Goal: Task Accomplishment & Management: Manage account settings

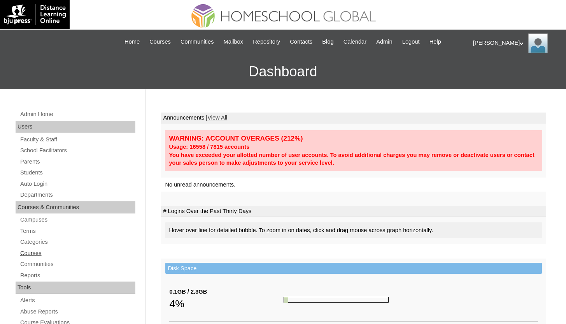
click at [35, 251] on link "Courses" at bounding box center [77, 253] width 116 height 10
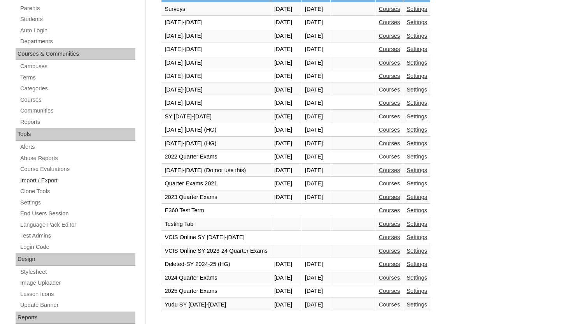
scroll to position [153, 0]
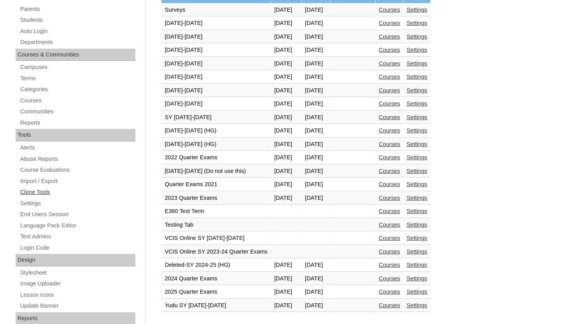
click at [45, 191] on link "Clone Tools" at bounding box center [77, 192] width 116 height 10
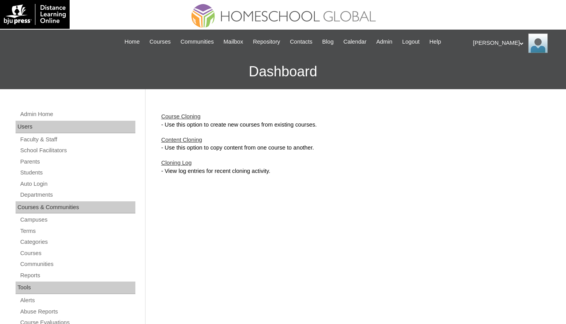
click at [185, 118] on link "Course Cloning" at bounding box center [180, 116] width 39 height 6
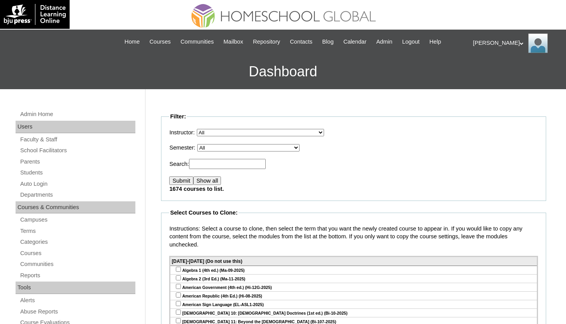
click at [215, 152] on fieldset "Filter: Instructor: All , / Distance Learning Online Staff, Darren Academy, Onl…" at bounding box center [353, 156] width 385 height 88
click at [217, 145] on select "All VCIS Online SY 2023-24 Quarter Exams VCIS Online SY 2023-2024 Testing Tab E…" at bounding box center [248, 147] width 102 height 7
select select "50"
click at [203, 144] on select "All VCIS Online SY 2023-24 Quarter Exams VCIS Online SY [DATE]-[DATE] Testing T…" at bounding box center [248, 147] width 102 height 7
click at [188, 181] on input "Submit" at bounding box center [181, 180] width 24 height 9
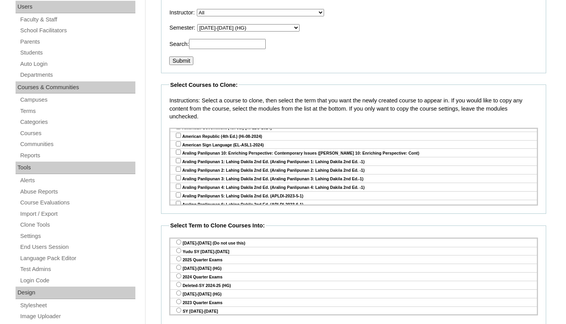
scroll to position [41, 0]
click at [178, 160] on input "checkbox" at bounding box center [178, 159] width 5 height 5
checkbox input "true"
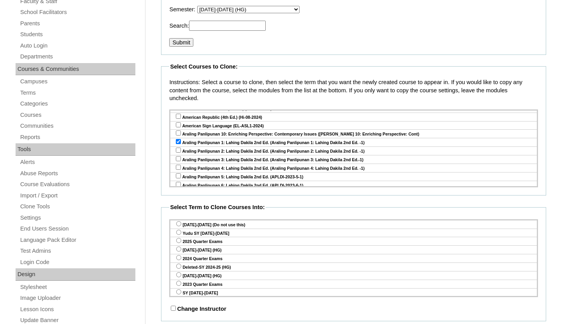
scroll to position [144, 0]
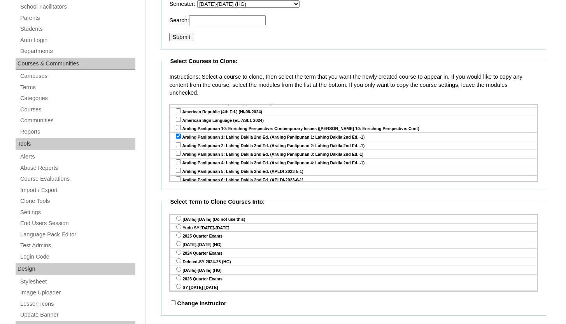
click at [179, 226] on input "radio" at bounding box center [178, 226] width 5 height 5
radio input "true"
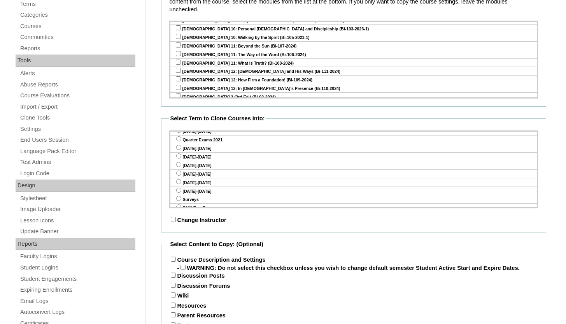
scroll to position [271, 0]
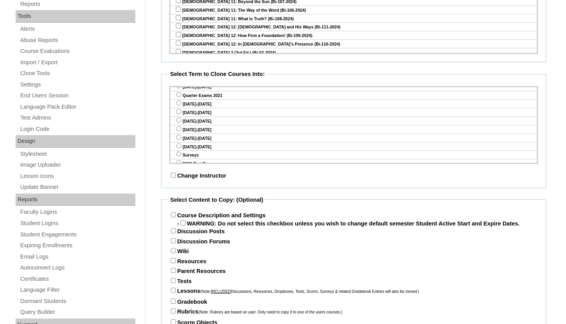
click at [173, 215] on input "Course Description and Settings" at bounding box center [173, 214] width 5 height 5
checkbox input "true"
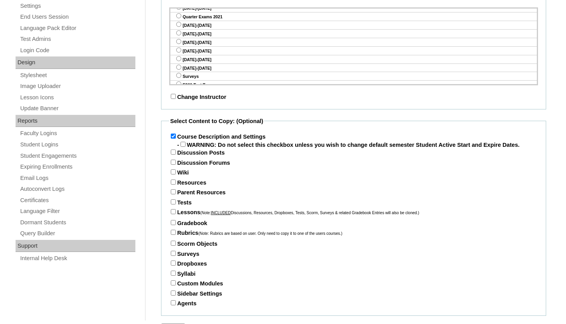
scroll to position [358, 0]
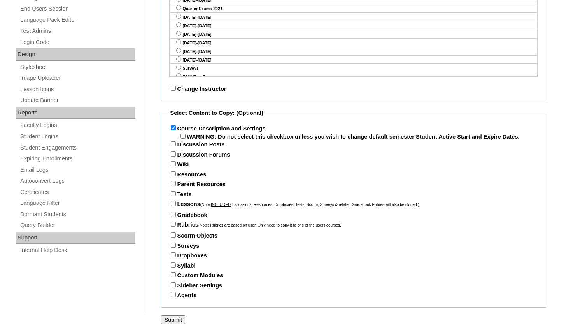
click at [171, 196] on input "Tests" at bounding box center [173, 193] width 5 height 5
checkbox input "true"
click at [173, 211] on div "Lessons (Note: INCLUDED Discussions, Resources, Dropboxes, Tests, Scorm, Survey…" at bounding box center [353, 205] width 369 height 11
click at [174, 206] on input "Lessons (Note: INCLUDED Discussions, Resources, Dropboxes, Tests, Scorm, Survey…" at bounding box center [173, 203] width 5 height 5
checkbox input "true"
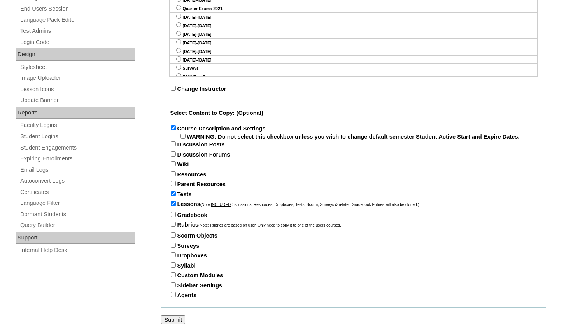
click at [174, 217] on input "Gradebook" at bounding box center [173, 214] width 5 height 5
checkbox input "true"
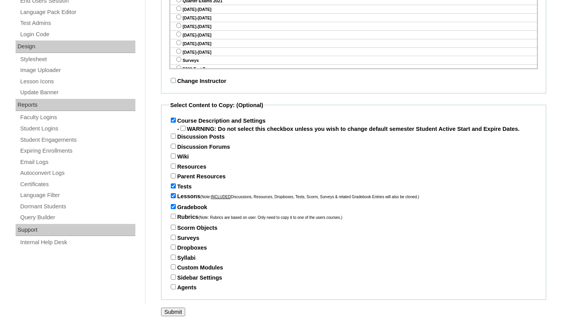
click at [173, 311] on input "Submit" at bounding box center [173, 311] width 24 height 9
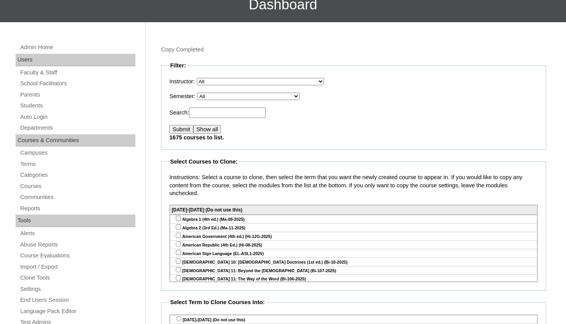
scroll to position [70, 0]
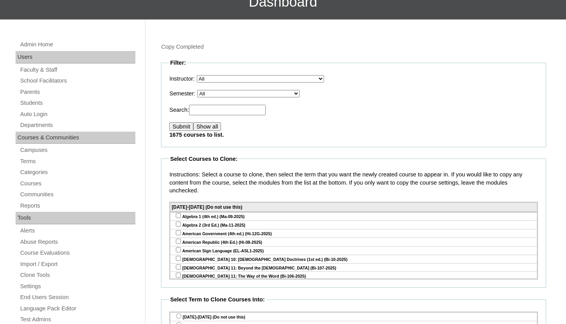
click at [236, 94] on select "All VCIS Online SY 2023-24 Quarter Exams VCIS Online SY 2023-2024 Testing Tab E…" at bounding box center [248, 93] width 102 height 7
select select "50"
click at [203, 90] on select "All VCIS Online SY 2023-24 Quarter Exams VCIS Online SY 2023-2024 Testing Tab E…" at bounding box center [248, 93] width 102 height 7
click at [188, 129] on input "Submit" at bounding box center [181, 126] width 24 height 9
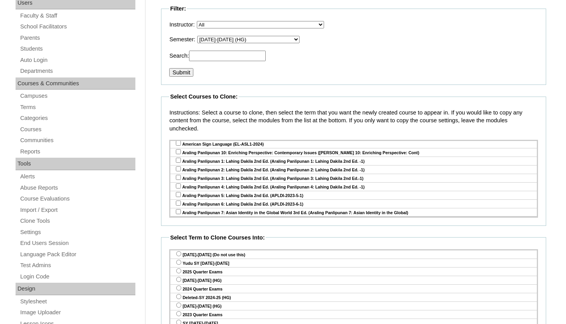
scroll to position [56, 0]
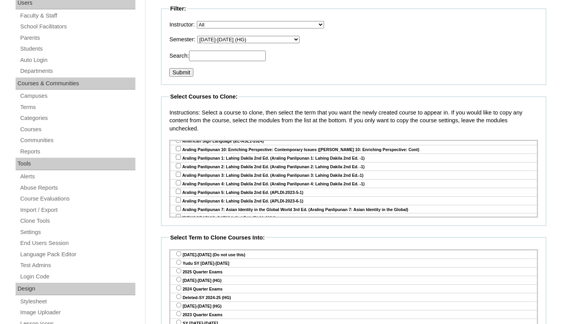
click at [178, 182] on input "checkbox" at bounding box center [178, 182] width 5 height 5
checkbox input "true"
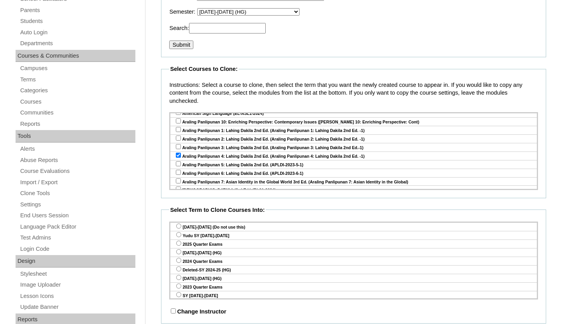
scroll to position [157, 0]
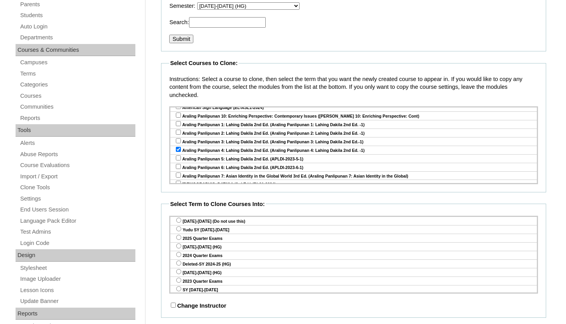
click at [179, 228] on input "radio" at bounding box center [178, 228] width 5 height 5
radio input "true"
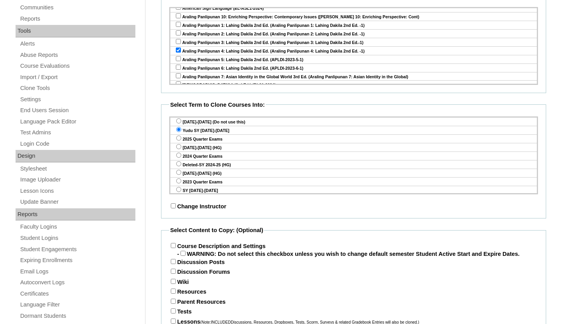
scroll to position [288, 0]
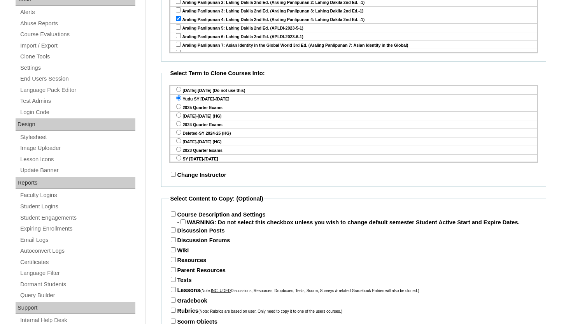
click at [173, 214] on input "Course Description and Settings" at bounding box center [173, 213] width 5 height 5
checkbox input "true"
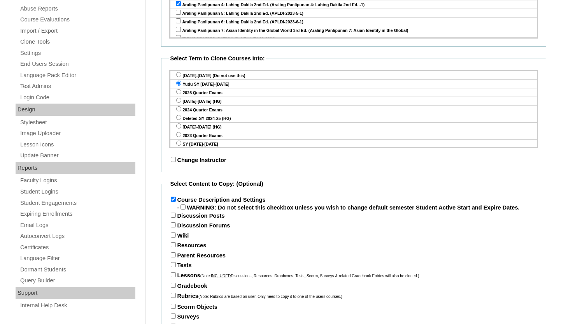
scroll to position [314, 0]
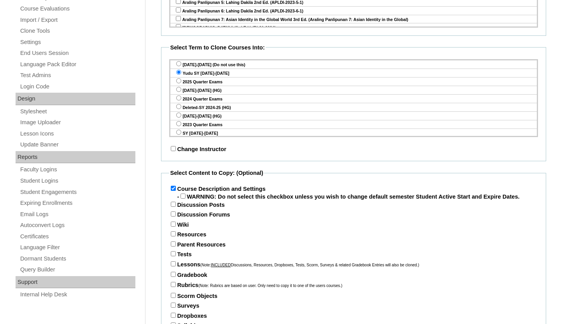
click at [174, 256] on input "Tests" at bounding box center [173, 253] width 5 height 5
checkbox input "true"
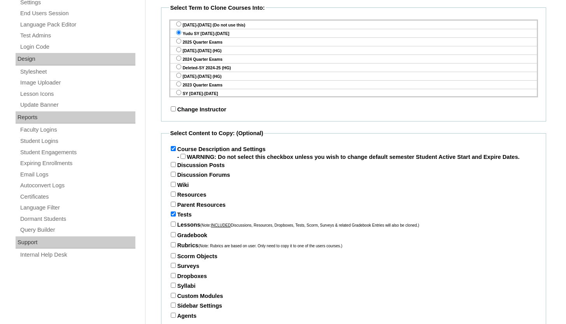
scroll to position [365, 0]
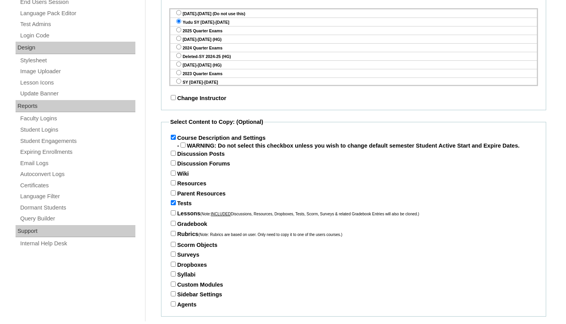
click at [173, 226] on input "Gradebook" at bounding box center [173, 223] width 5 height 5
checkbox input "true"
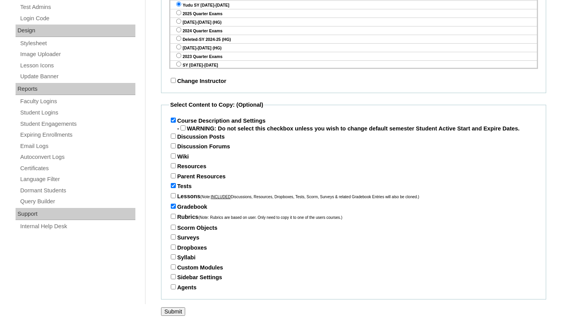
click at [173, 196] on input "Lessons (Note: INCLUDED Discussions, Resources, Dropboxes, Tests, Scorm, Survey…" at bounding box center [173, 195] width 5 height 5
checkbox input "true"
click at [176, 310] on input "Submit" at bounding box center [173, 311] width 24 height 9
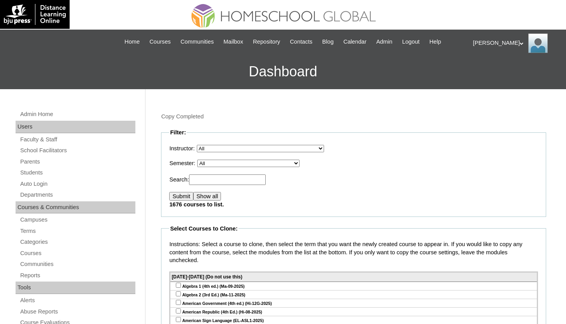
click at [276, 164] on select "All VCIS Online SY 2023-24 Quarter Exams VCIS Online SY [DATE]-[DATE] Testing T…" at bounding box center [248, 163] width 102 height 7
select select "50"
click at [203, 160] on select "All VCIS Online SY 2023-24 Quarter Exams VCIS Online SY [DATE]-[DATE] Testing T…" at bounding box center [248, 163] width 102 height 7
click at [184, 198] on input "Submit" at bounding box center [181, 196] width 24 height 9
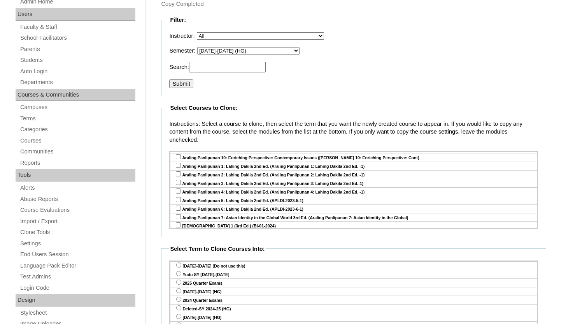
scroll to position [60, 0]
click at [177, 206] on input "checkbox" at bounding box center [178, 207] width 5 height 5
checkbox input "true"
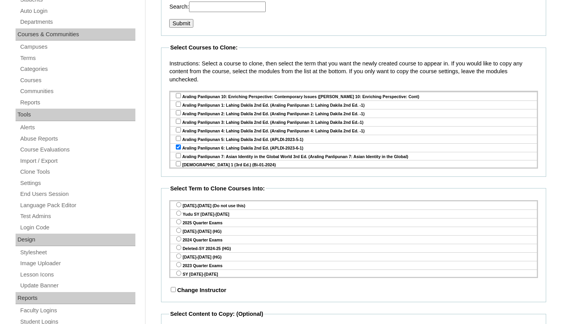
scroll to position [177, 0]
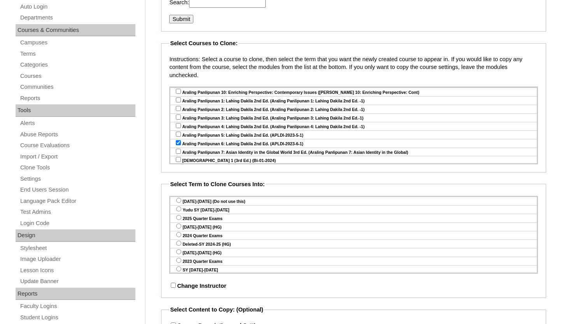
click at [179, 210] on input "radio" at bounding box center [178, 208] width 5 height 5
radio input "true"
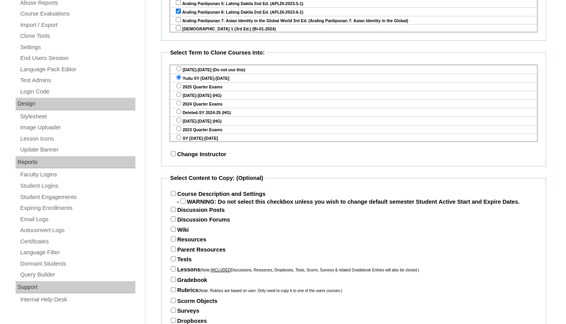
scroll to position [309, 0]
click at [174, 194] on input "Course Description and Settings" at bounding box center [173, 192] width 5 height 5
checkbox input "true"
click at [174, 251] on input "Parent Resources" at bounding box center [173, 248] width 5 height 5
click at [172, 251] on input "Parent Resources" at bounding box center [173, 248] width 5 height 5
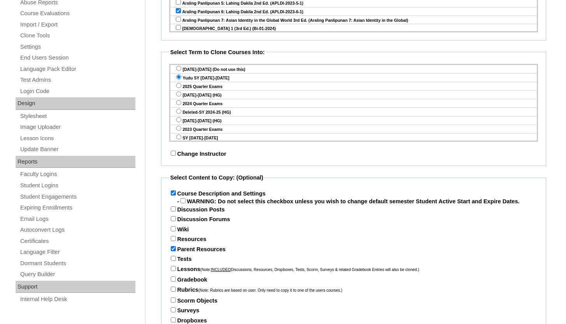
checkbox input "false"
click at [172, 261] on input "Tests" at bounding box center [173, 258] width 5 height 5
checkbox input "true"
click at [172, 271] on input "Lessons (Note: INCLUDED Discussions, Resources, Dropboxes, Tests, Scorm, Survey…" at bounding box center [173, 268] width 5 height 5
checkbox input "true"
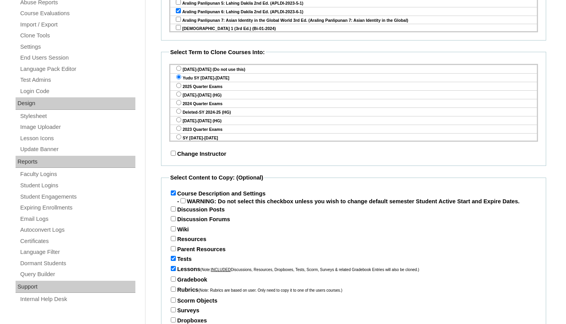
click at [172, 281] on input "Gradebook" at bounding box center [173, 278] width 5 height 5
checkbox input "true"
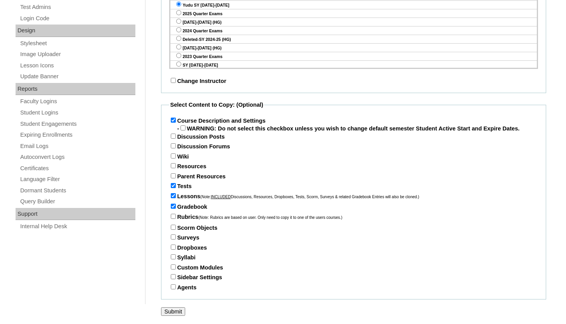
click at [182, 312] on input "Submit" at bounding box center [173, 311] width 24 height 9
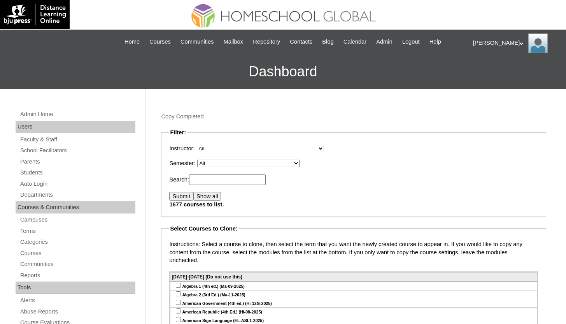
scroll to position [72, 0]
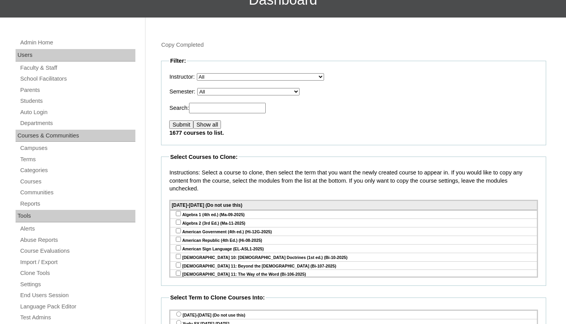
click at [250, 92] on select "All VCIS Online SY 2023-24 Quarter Exams VCIS Online SY 2023-2024 Testing Tab E…" at bounding box center [248, 91] width 102 height 7
click at [203, 88] on select "All VCIS Online SY 2023-24 Quarter Exams VCIS Online SY 2023-2024 Testing Tab E…" at bounding box center [248, 91] width 102 height 7
click at [256, 96] on fieldset "Filter: Instructor: All , / Distance Learning Online Staff, Darren Academy, Onl…" at bounding box center [353, 101] width 385 height 88
click at [256, 88] on p "Semester: All VCIS Online SY 2023-24 Quarter Exams VCIS Online SY 2023-2024 Tes…" at bounding box center [353, 92] width 369 height 8
click at [257, 94] on select "All VCIS Online SY 2023-24 Quarter Exams VCIS Online SY 2023-2024 Testing Tab E…" at bounding box center [248, 91] width 102 height 7
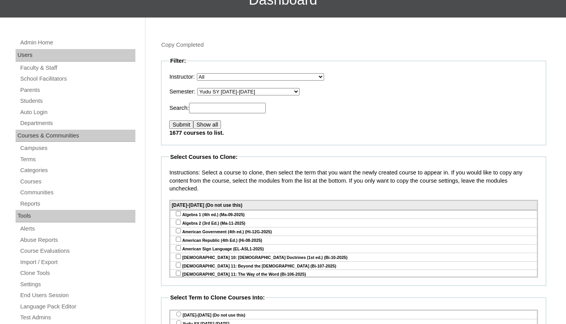
select select "50"
click at [203, 88] on select "All VCIS Online SY 2023-24 Quarter Exams VCIS Online SY 2023-2024 Testing Tab E…" at bounding box center [248, 91] width 102 height 7
click at [183, 123] on input "Submit" at bounding box center [181, 124] width 24 height 9
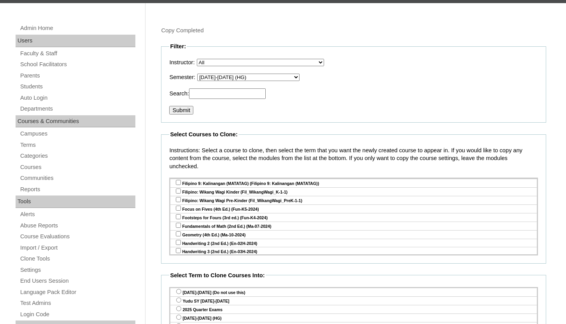
scroll to position [622, 0]
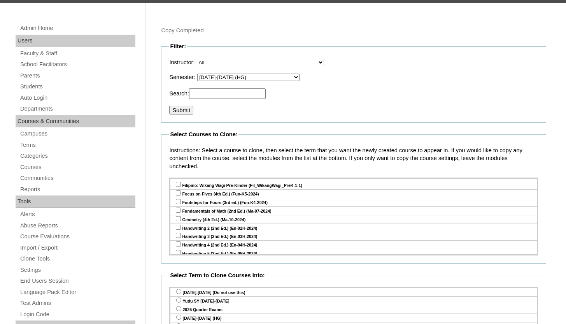
click at [179, 225] on input "checkbox" at bounding box center [178, 227] width 5 height 5
checkbox input "true"
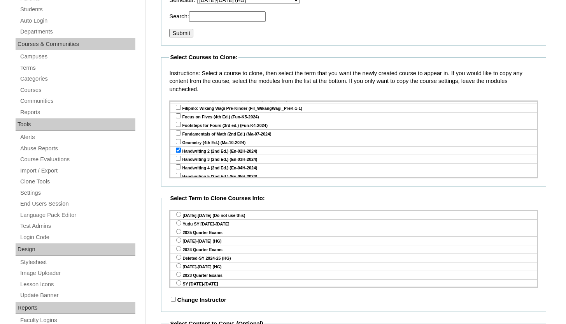
scroll to position [199, 0]
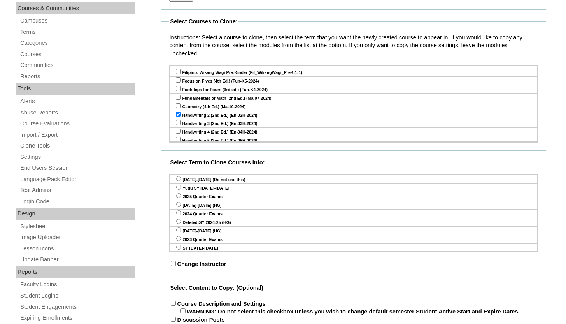
click at [181, 188] on input "radio" at bounding box center [178, 186] width 5 height 5
radio input "true"
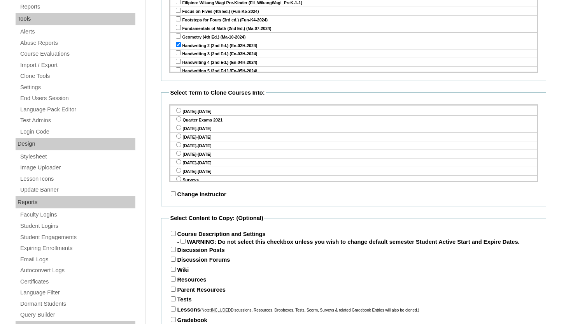
scroll to position [286, 0]
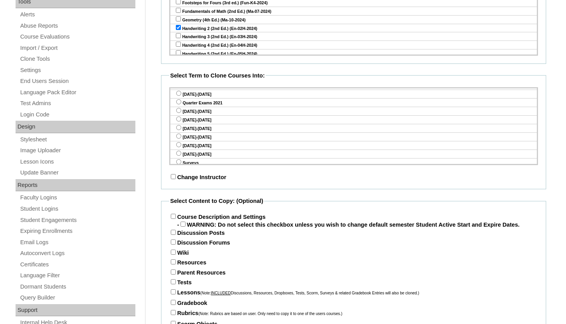
click at [173, 219] on input "Course Description and Settings" at bounding box center [173, 216] width 5 height 5
checkbox input "true"
click at [172, 274] on input "Parent Resources" at bounding box center [173, 271] width 5 height 5
checkbox input "true"
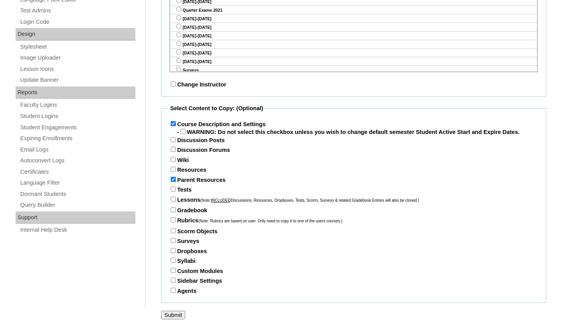
scroll to position [391, 0]
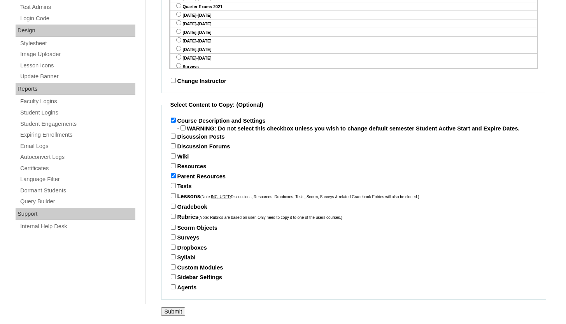
click at [174, 187] on input "Tests" at bounding box center [173, 185] width 5 height 5
checkbox input "true"
click at [174, 197] on input "Lessons (Note: INCLUDED Discussions, Resources, Dropboxes, Tests, Scorm, Survey…" at bounding box center [173, 195] width 5 height 5
checkbox input "true"
click at [173, 209] on label "Gradebook" at bounding box center [188, 207] width 38 height 6
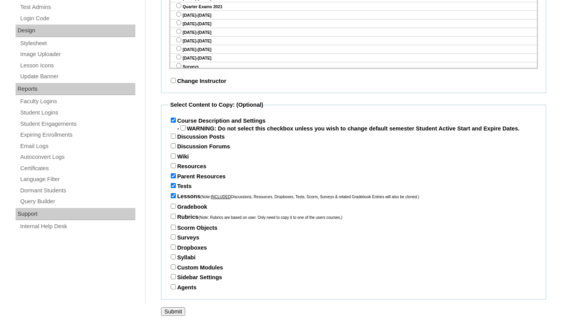
click at [173, 209] on input "Gradebook" at bounding box center [173, 206] width 5 height 5
checkbox input "true"
click at [176, 311] on input "Submit" at bounding box center [173, 311] width 24 height 9
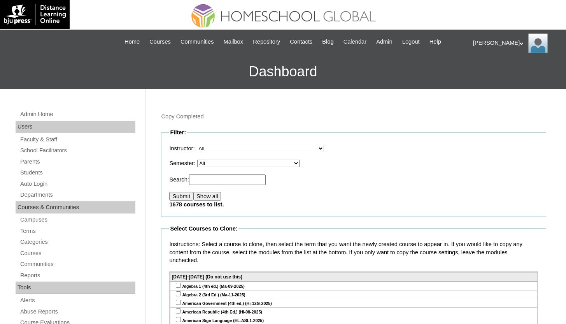
click at [279, 165] on select "All VCIS Online SY 2023-24 Quarter Exams VCIS Online SY [DATE]-[DATE] Testing T…" at bounding box center [248, 163] width 102 height 7
select select "50"
click at [203, 160] on select "All VCIS Online SY 2023-24 Quarter Exams VCIS Online SY [DATE]-[DATE] Testing T…" at bounding box center [248, 163] width 102 height 7
click at [184, 199] on input "Submit" at bounding box center [181, 196] width 24 height 9
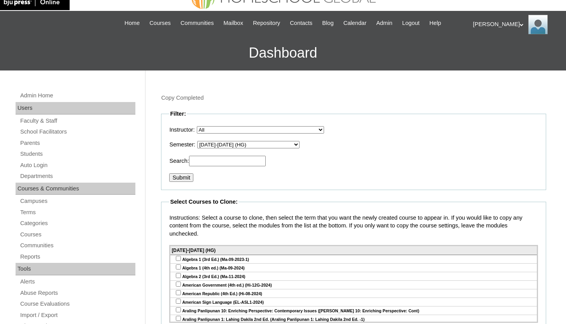
scroll to position [30, 0]
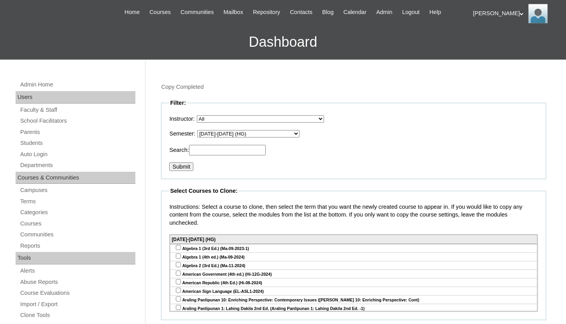
click at [178, 168] on input "Submit" at bounding box center [181, 166] width 24 height 9
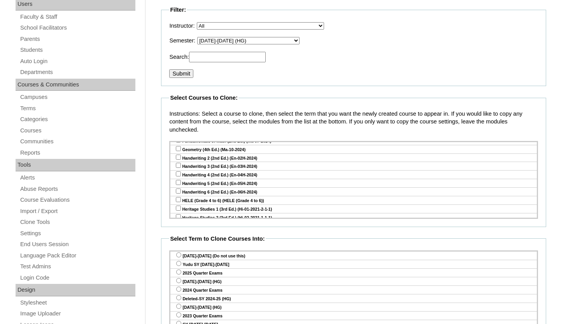
scroll to position [654, 0]
click at [179, 164] on input "checkbox" at bounding box center [178, 166] width 5 height 5
checkbox input "true"
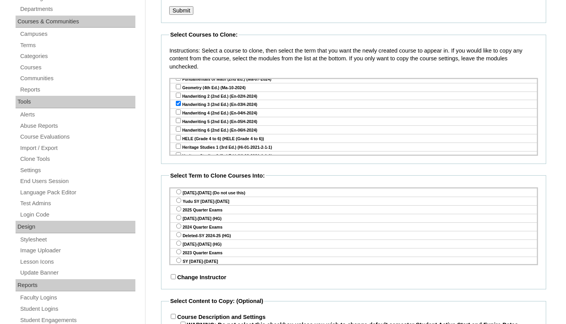
scroll to position [203, 0]
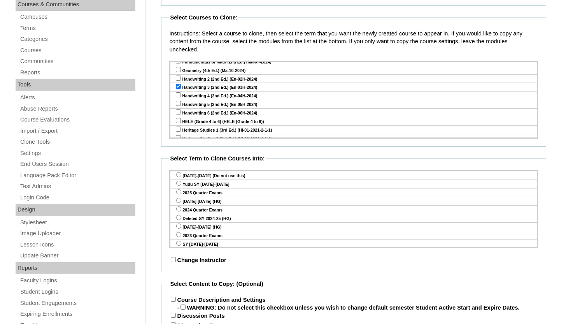
click at [179, 181] on input "radio" at bounding box center [178, 183] width 5 height 5
radio input "true"
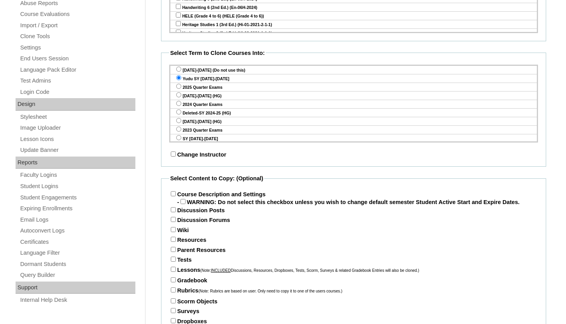
scroll to position [391, 0]
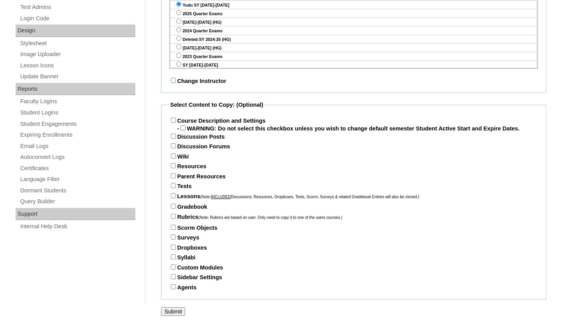
click at [175, 118] on input "Course Description and Settings" at bounding box center [173, 120] width 5 height 5
checkbox input "true"
click at [174, 176] on input "Parent Resources" at bounding box center [173, 175] width 5 height 5
checkbox input "true"
click at [174, 184] on input "Tests" at bounding box center [173, 185] width 5 height 5
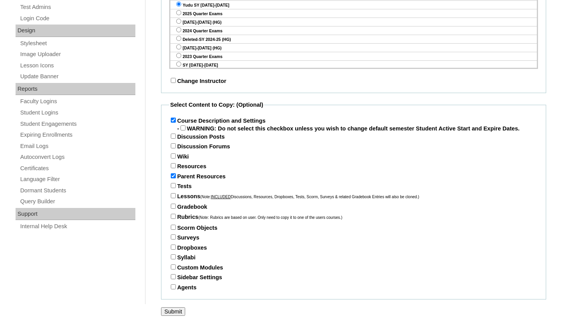
checkbox input "true"
click at [174, 195] on input "Lessons (Note: INCLUDED Discussions, Resources, Dropboxes, Tests, Scorm, Survey…" at bounding box center [173, 195] width 5 height 5
checkbox input "true"
click at [174, 206] on input "Gradebook" at bounding box center [173, 206] width 5 height 5
checkbox input "true"
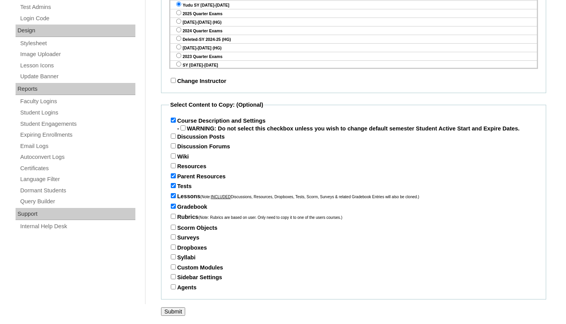
click at [170, 312] on input "Submit" at bounding box center [173, 311] width 24 height 9
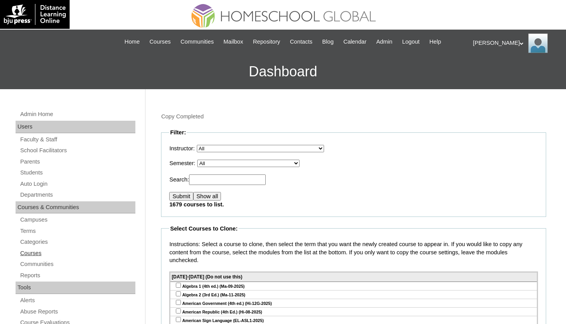
click at [36, 251] on link "Courses" at bounding box center [77, 253] width 116 height 10
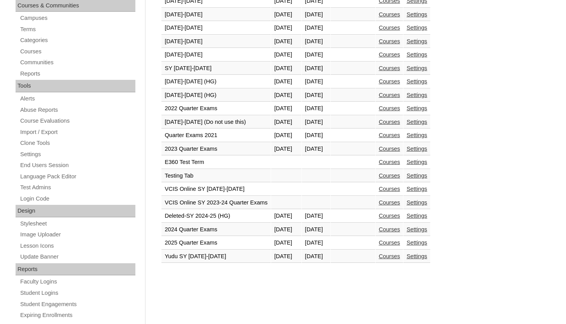
scroll to position [310, 0]
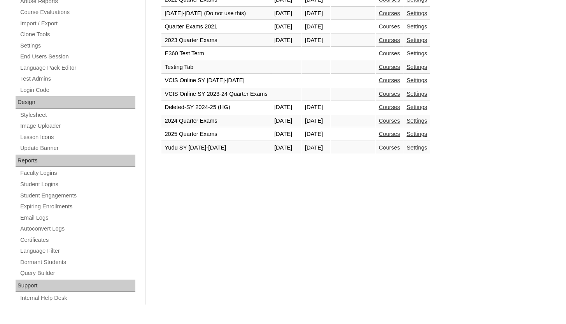
click at [400, 150] on link "Courses" at bounding box center [389, 147] width 21 height 6
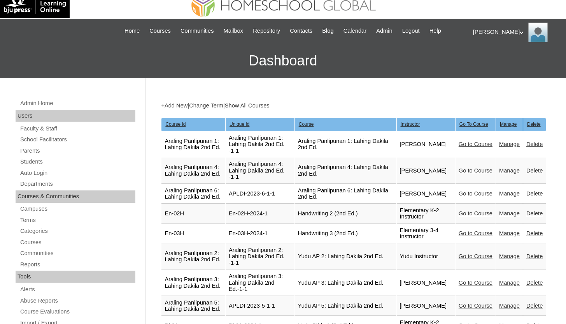
scroll to position [11, 0]
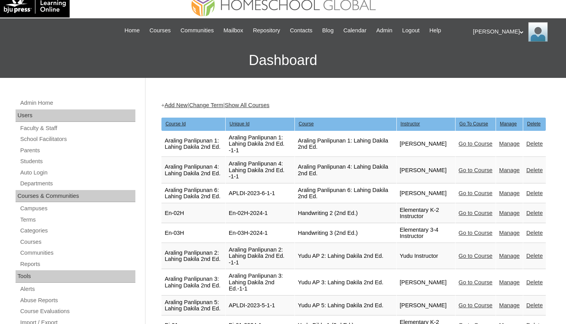
click at [505, 143] on link "Manage" at bounding box center [509, 143] width 21 height 6
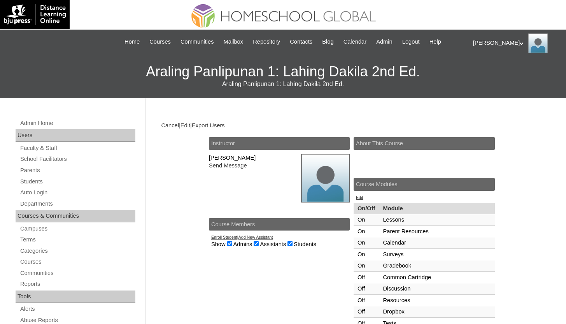
click at [190, 126] on link "Edit" at bounding box center [186, 125] width 10 height 6
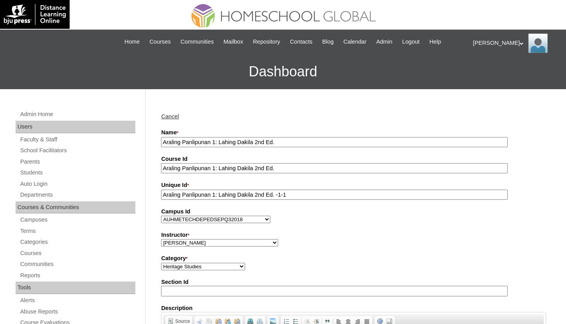
click at [163, 142] on input "Araling Panlipunan 1: Lahing Dakila 2nd Ed." at bounding box center [334, 142] width 347 height 11
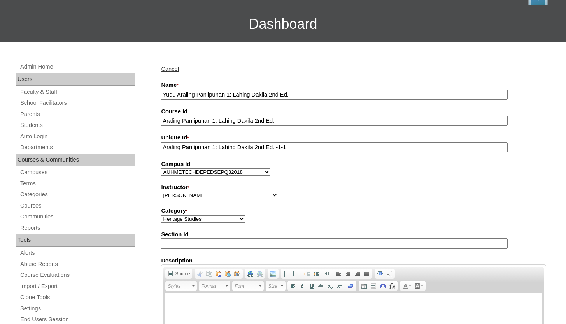
scroll to position [49, 0]
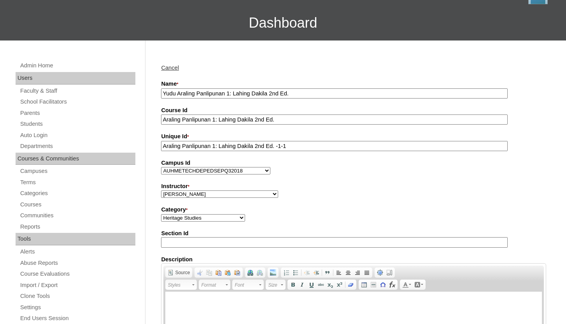
click at [167, 95] on input "Yudu Araling Panlipunan 1: Lahing Dakila 2nd Ed." at bounding box center [334, 93] width 347 height 11
type input "Yudu Araling Panlipunan 1: Lahing Dakila 2nd Ed."
click at [162, 117] on input "Araling Panlipunan 1: Lahing Dakila 2nd Ed." at bounding box center [334, 119] width 347 height 11
paste input "Yudu"
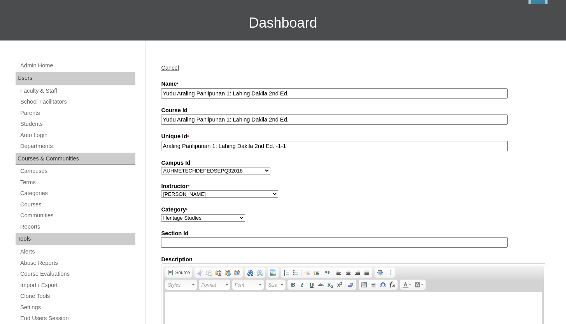
type input "Yudu Araling Panlipunan 1: Lahing Dakila 2nd Ed."
click at [164, 144] on input "Araling Panlipunan 1: Lahing Dakila 2nd Ed. -1-1" at bounding box center [334, 146] width 347 height 11
paste input "Yudu"
type input "Yudu Araling Panlipunan 1: Lahing Dakila 2nd Ed. -1-1"
click at [174, 192] on select "Academy, Online Admin, Learning Plus ADMIN 6, DLO Beltran, Anna Charlene, VCISA…" at bounding box center [219, 193] width 117 height 7
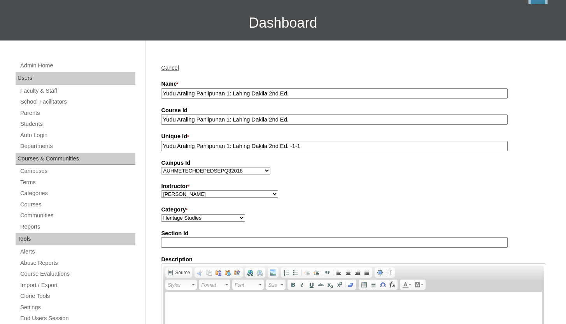
select select "41711"
click at [161, 191] on select "Academy, Online Admin, Learning Plus ADMIN 6, DLO Beltran, Anna Charlene, VCISA…" at bounding box center [219, 193] width 117 height 7
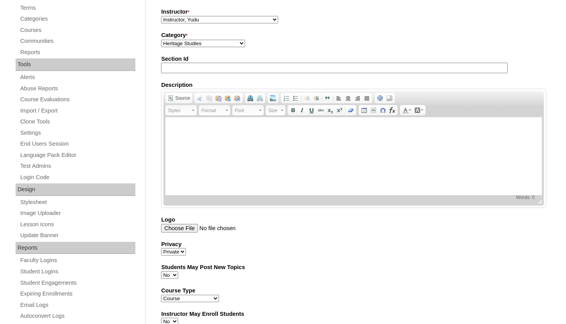
scroll to position [432, 0]
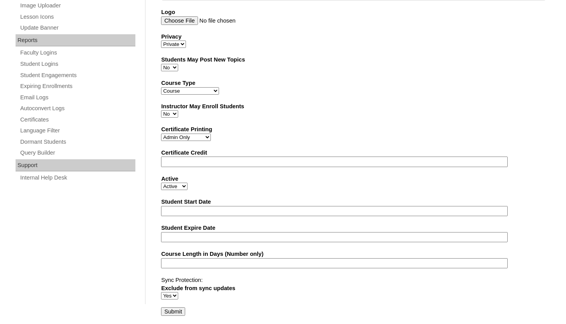
click at [182, 310] on input "Submit" at bounding box center [173, 311] width 24 height 9
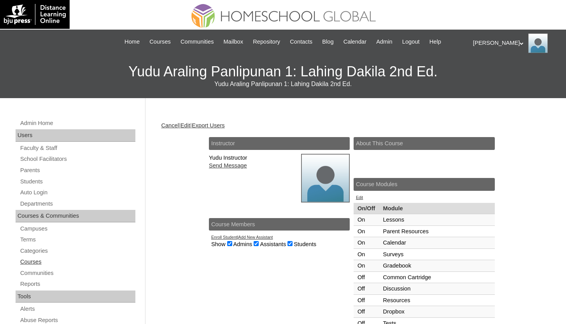
click at [33, 261] on link "Courses" at bounding box center [77, 262] width 116 height 10
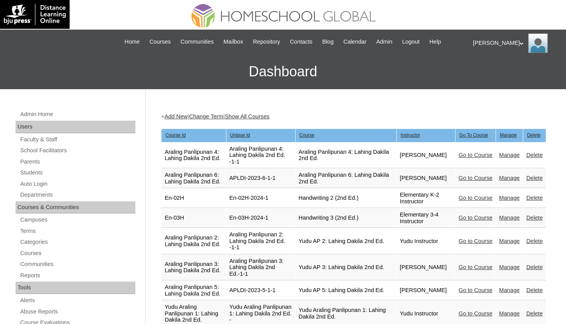
click at [500, 154] on link "Manage" at bounding box center [509, 155] width 21 height 6
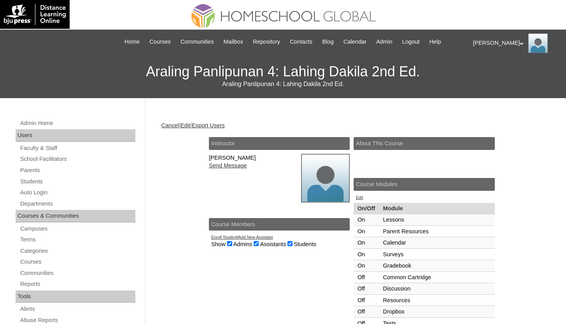
click at [190, 126] on link "Edit" at bounding box center [186, 125] width 10 height 6
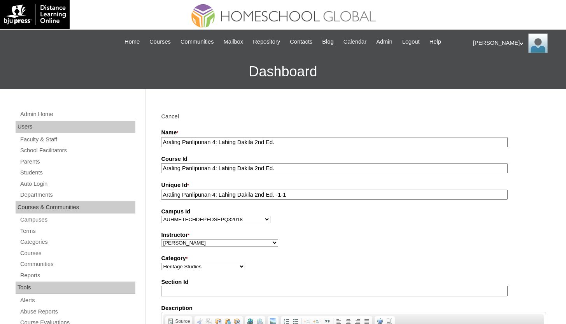
click at [165, 144] on input "Araling Panlipunan 4: Lahing Dakila 2nd Ed." at bounding box center [334, 142] width 347 height 11
click at [164, 140] on input "Araling Panlipunan 4: Lahing Dakila 2nd Ed." at bounding box center [334, 142] width 347 height 11
paste input "Yudu"
type input "Yudu Araling Panlipunan 4: Lahing Dakila 2nd Ed."
click at [163, 167] on input "Araling Panlipunan 4: Lahing Dakila 2nd Ed." at bounding box center [334, 168] width 347 height 11
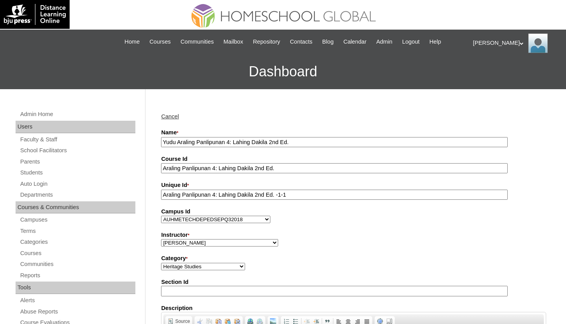
paste input "Yudu"
type input "Yudu Araling Panlipunan 4: Lahing Dakila 2nd Ed."
click at [163, 194] on input "Araling Panlipunan 4: Lahing Dakila 2nd Ed. -1-1" at bounding box center [334, 195] width 347 height 11
paste input "Yudu"
type input "Yudu Araling Panlipunan 4: Lahing Dakila 2nd Ed. -1-1"
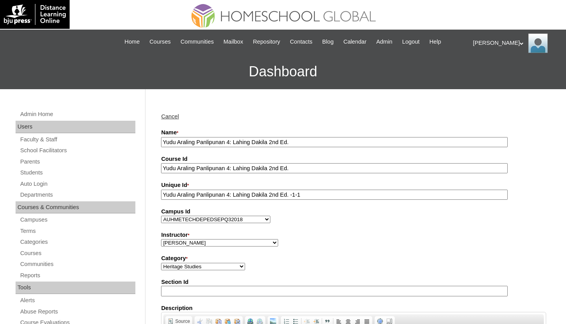
click at [200, 241] on select "Academy, Online Admin, Learning Plus ADMIN 6, DLO [PERSON_NAME], [PERSON_NAME] …" at bounding box center [219, 242] width 117 height 7
select select "41711"
click at [161, 239] on select "Academy, Online Admin, Learning Plus ADMIN 6, DLO [PERSON_NAME], [PERSON_NAME] …" at bounding box center [219, 242] width 117 height 7
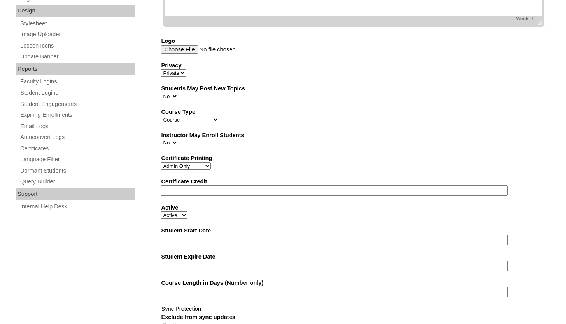
scroll to position [432, 0]
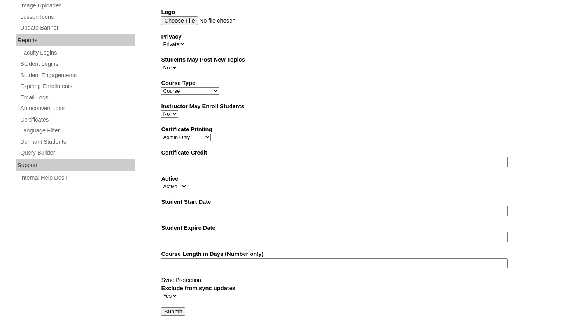
click at [179, 309] on input "Submit" at bounding box center [173, 311] width 24 height 9
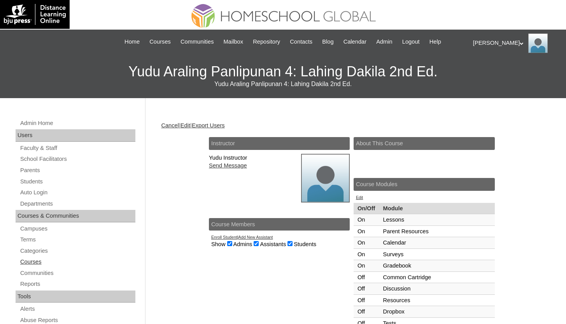
click at [43, 259] on link "Courses" at bounding box center [77, 262] width 116 height 10
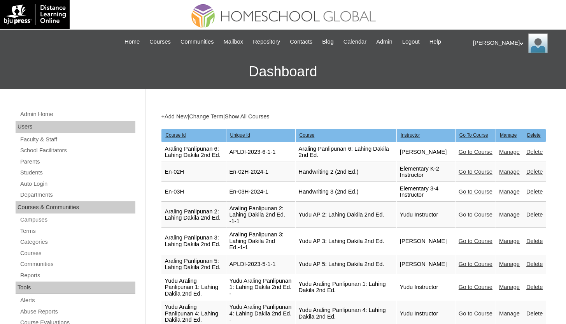
click at [509, 154] on link "Manage" at bounding box center [509, 152] width 21 height 6
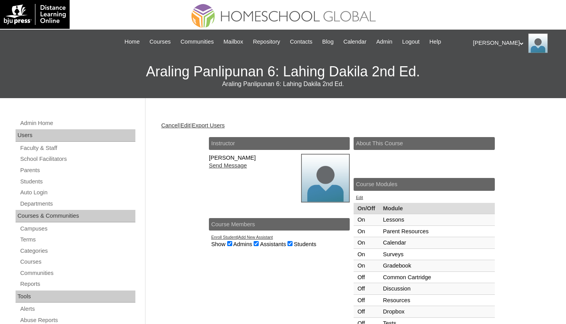
click at [190, 124] on link "Edit" at bounding box center [186, 125] width 10 height 6
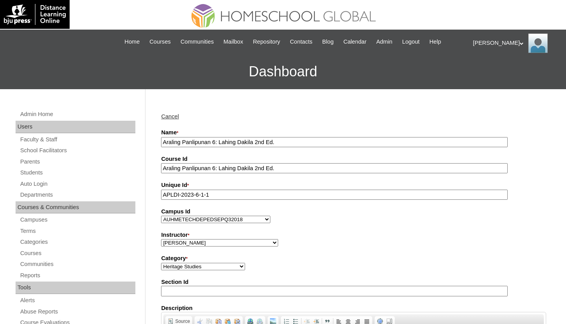
click at [163, 141] on input "Araling Panlipunan 6: Lahing Dakila 2nd Ed." at bounding box center [334, 142] width 347 height 11
paste input "Yudu"
type input "Yudu Araling Panlipunan 6: Lahing Dakila 2nd Ed."
click at [163, 163] on input "Araling Panlipunan 6: Lahing Dakila 2nd Ed." at bounding box center [334, 168] width 347 height 11
paste input "Yudu"
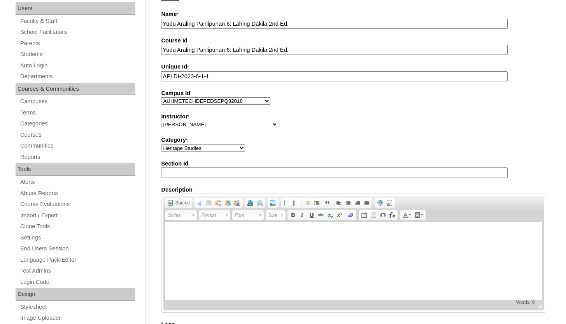
scroll to position [65, 0]
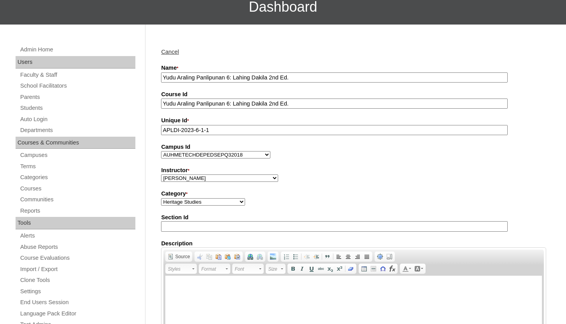
type input "Yudu Araling Panlipunan 6: Lahing Dakila 2nd Ed."
click at [202, 177] on select "Academy, Online Admin, Learning Plus ADMIN 6, DLO [PERSON_NAME], [PERSON_NAME] …" at bounding box center [219, 177] width 117 height 7
select select "41711"
click at [161, 175] on select "Academy, Online Admin, Learning Plus ADMIN 6, DLO [PERSON_NAME], [PERSON_NAME] …" at bounding box center [219, 177] width 117 height 7
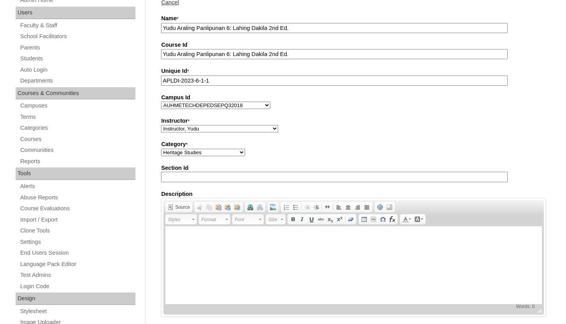
scroll to position [432, 0]
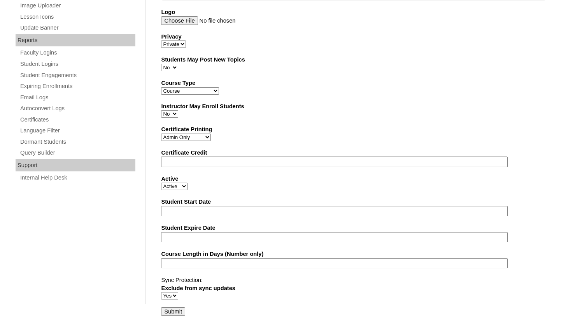
click at [180, 313] on input "Submit" at bounding box center [173, 311] width 24 height 9
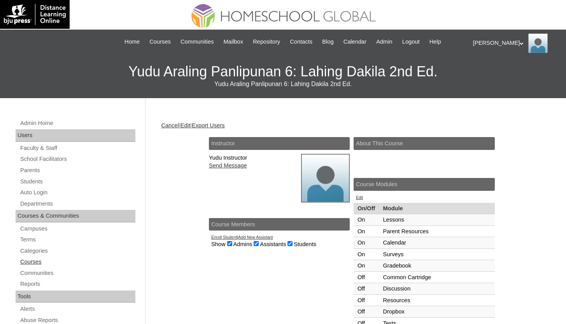
click at [41, 262] on link "Courses" at bounding box center [77, 262] width 116 height 10
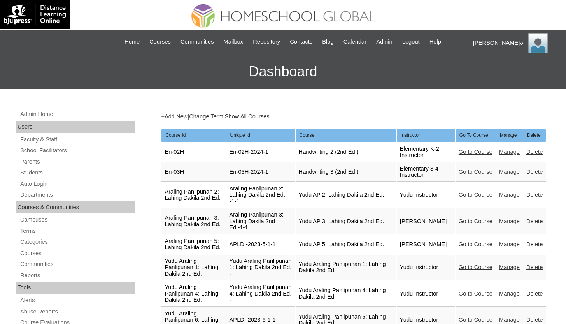
click at [509, 150] on link "Manage" at bounding box center [509, 152] width 21 height 6
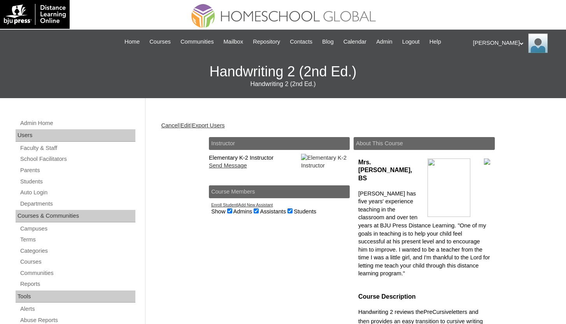
click at [190, 126] on link "Edit" at bounding box center [186, 125] width 10 height 6
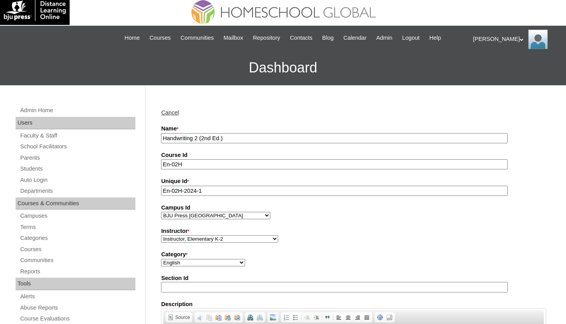
scroll to position [5, 0]
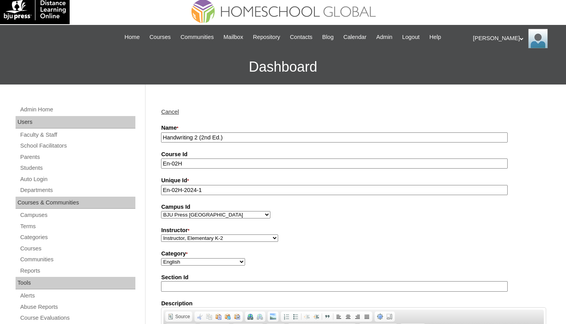
click at [163, 138] on input "Handwriting 2 (2nd Ed.)" at bounding box center [334, 137] width 347 height 11
paste input "Yudu"
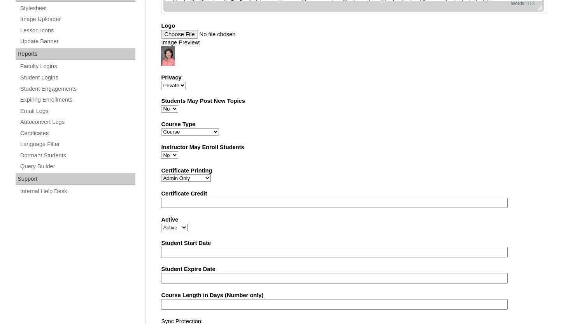
scroll to position [459, 0]
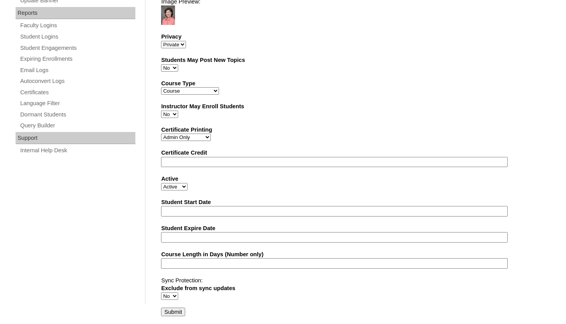
type input "Yudu Handwriting 2 (2nd Ed.)"
click at [177, 311] on input "Submit" at bounding box center [173, 311] width 24 height 9
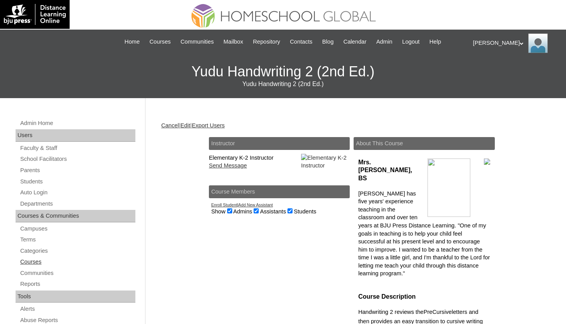
click at [42, 264] on link "Courses" at bounding box center [77, 262] width 116 height 10
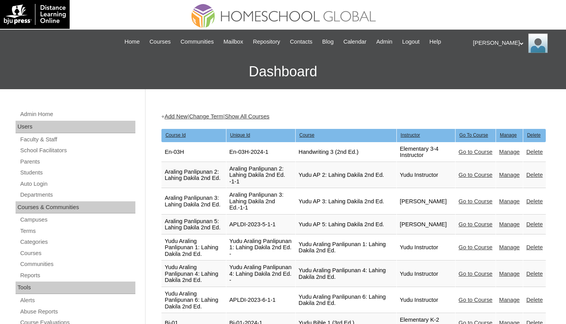
click at [503, 151] on link "Manage" at bounding box center [509, 152] width 21 height 6
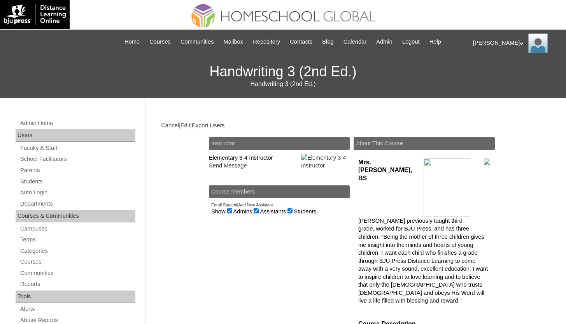
click at [190, 126] on link "Edit" at bounding box center [186, 125] width 10 height 6
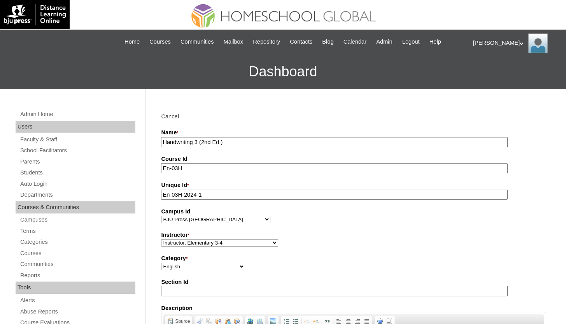
click at [163, 139] on input "Handwriting 3 (2nd Ed.)" at bounding box center [334, 142] width 347 height 11
paste input "Yudu"
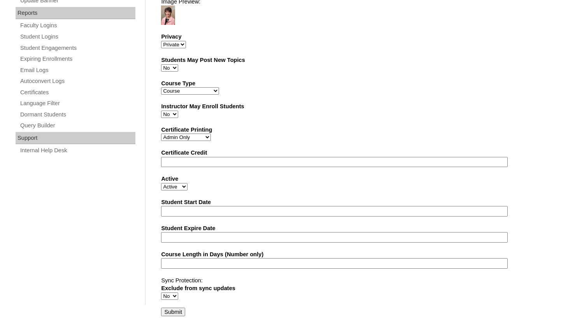
type input "Yudu Handwriting 3 (2nd Ed.)"
click at [177, 309] on input "Submit" at bounding box center [173, 311] width 24 height 9
